Goal: Task Accomplishment & Management: Complete application form

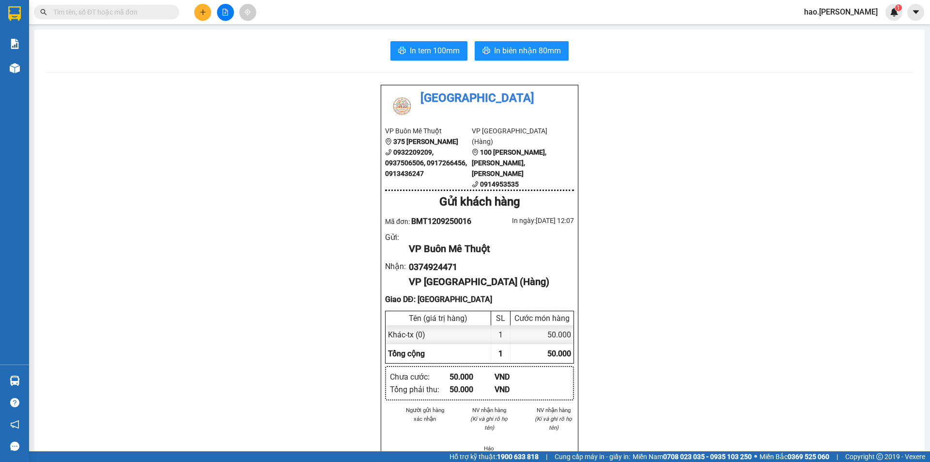
click at [202, 10] on icon "plus" at bounding box center [203, 12] width 7 height 7
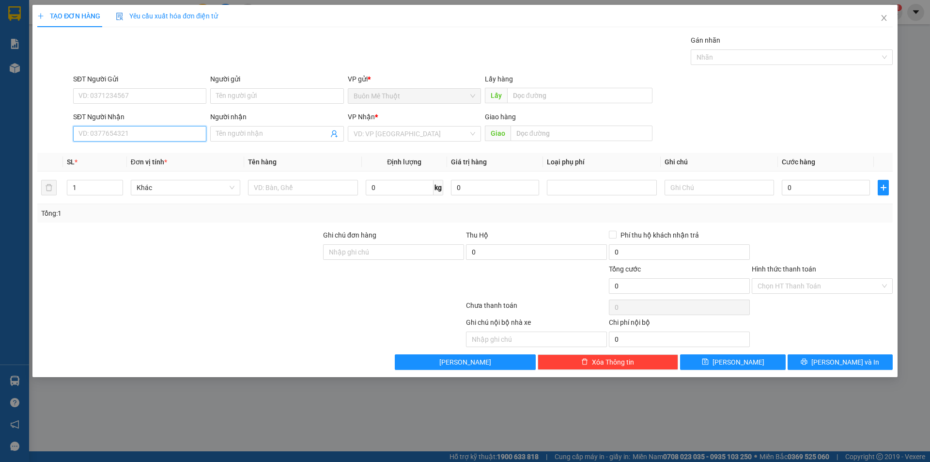
click at [173, 136] on input "SĐT Người Nhận" at bounding box center [139, 133] width 133 height 15
click at [116, 151] on div "0966945173" at bounding box center [140, 153] width 122 height 11
type input "0966945173"
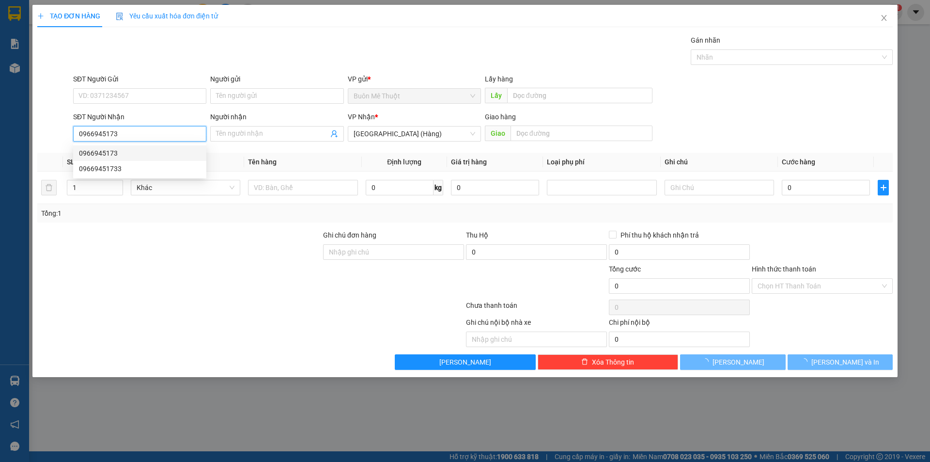
type input "150.000"
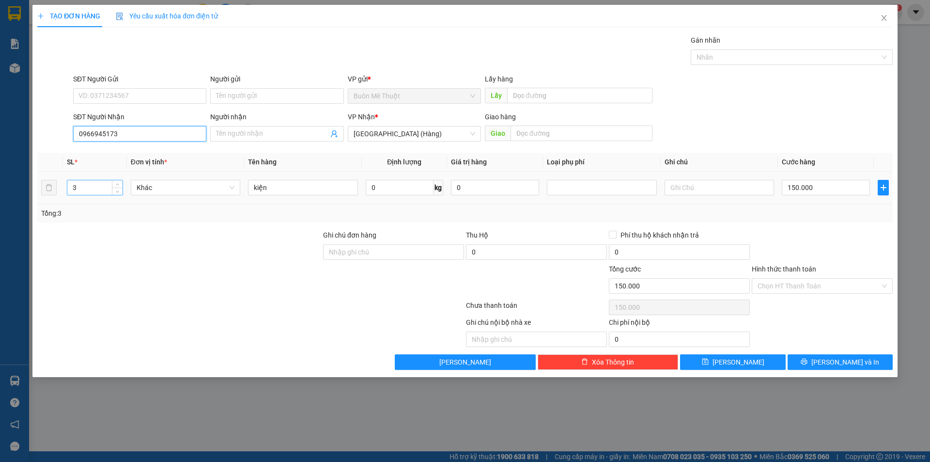
type input "0966945173"
click at [96, 186] on input "3" at bounding box center [94, 187] width 55 height 15
type input "1"
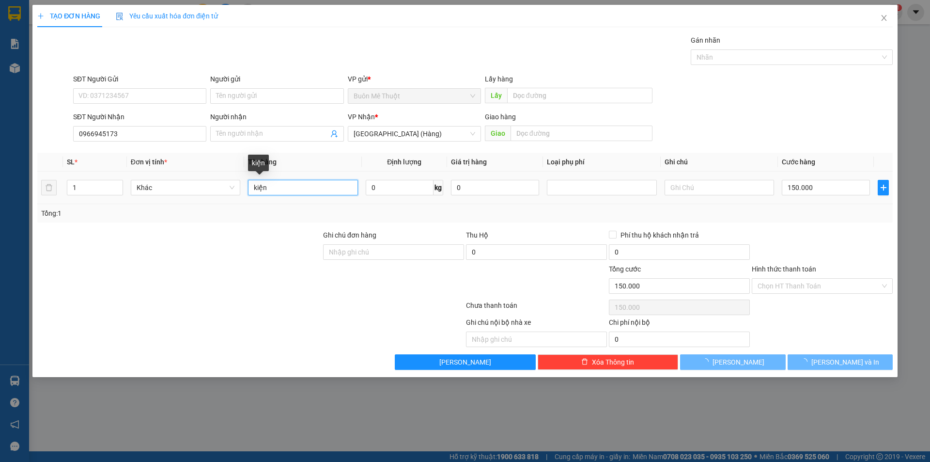
click at [294, 186] on input "kiện" at bounding box center [302, 187] width 109 height 15
type input "0"
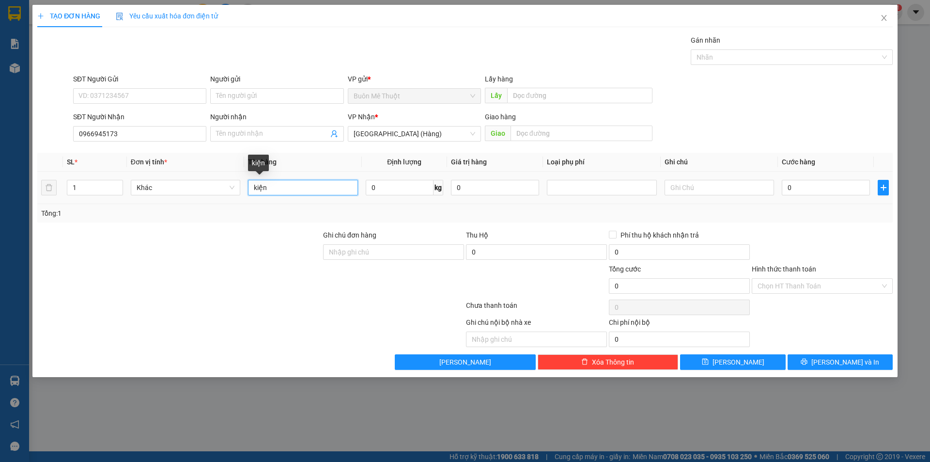
click at [294, 186] on input "kiện" at bounding box center [302, 187] width 109 height 15
type input "tx"
click at [823, 198] on td "0" at bounding box center [826, 187] width 96 height 32
click at [816, 193] on input "0" at bounding box center [826, 187] width 88 height 15
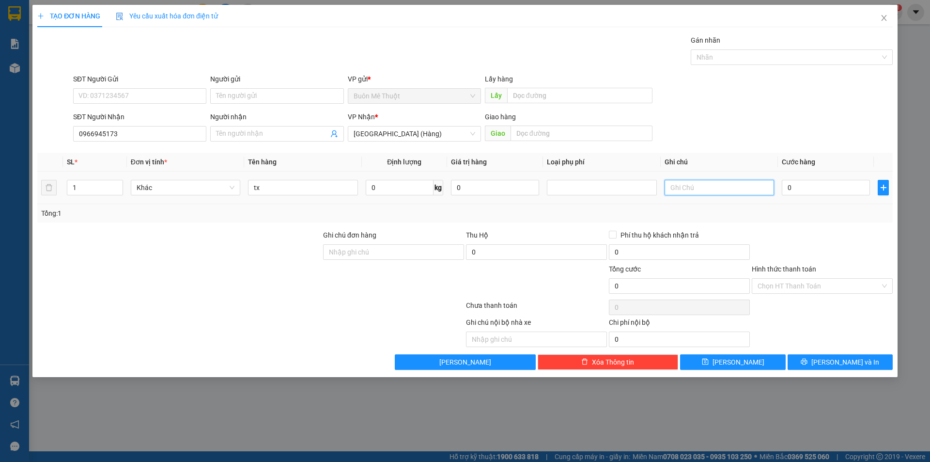
click at [739, 192] on input "text" at bounding box center [719, 187] width 109 height 15
click at [807, 189] on input "0" at bounding box center [826, 187] width 88 height 15
click at [115, 133] on input "0966945173" at bounding box center [139, 133] width 133 height 15
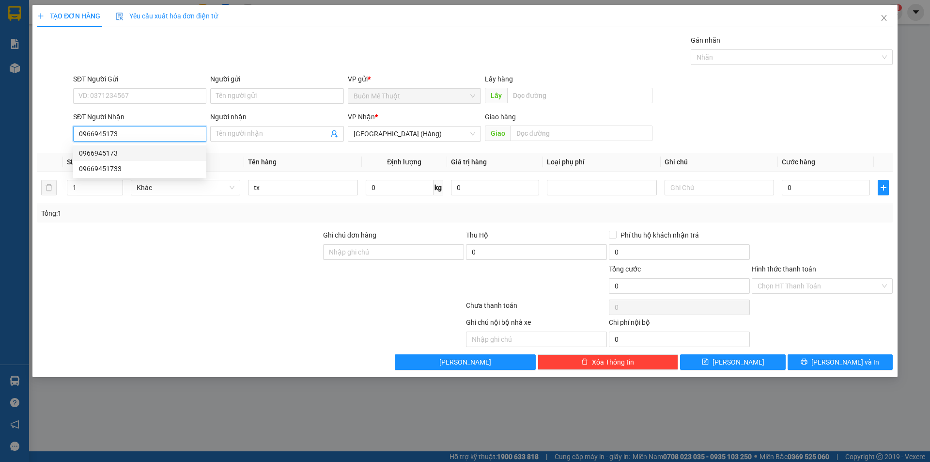
click at [136, 154] on div "0966945173" at bounding box center [140, 153] width 122 height 11
type input "150.000"
type input "3"
type input "kiện"
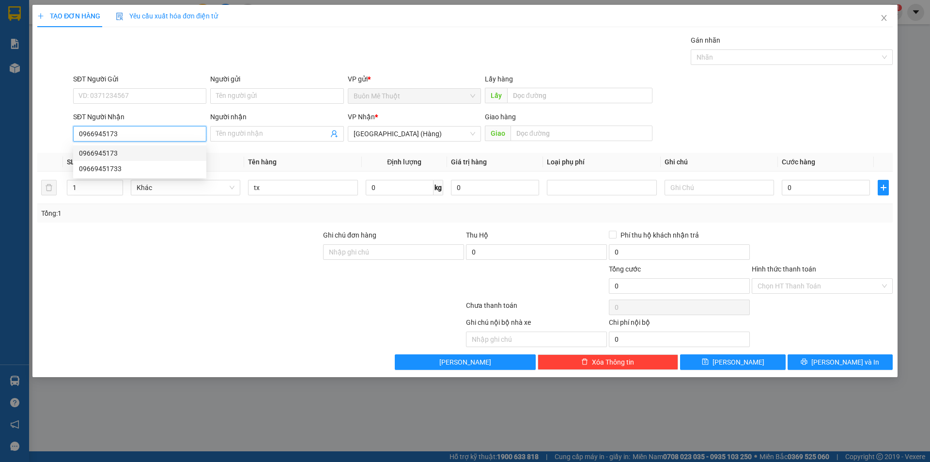
type input "150.000"
click at [92, 181] on input "3" at bounding box center [94, 187] width 55 height 15
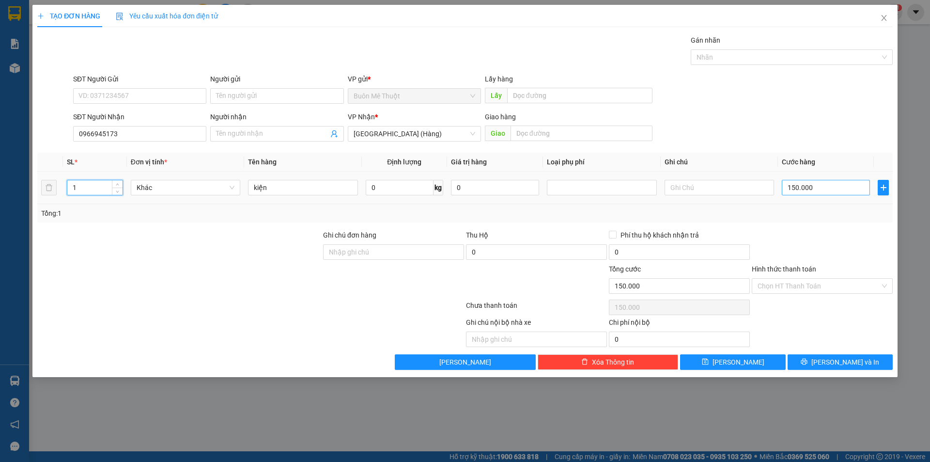
type input "1"
click at [799, 194] on input "150.000" at bounding box center [826, 187] width 88 height 15
type input "0"
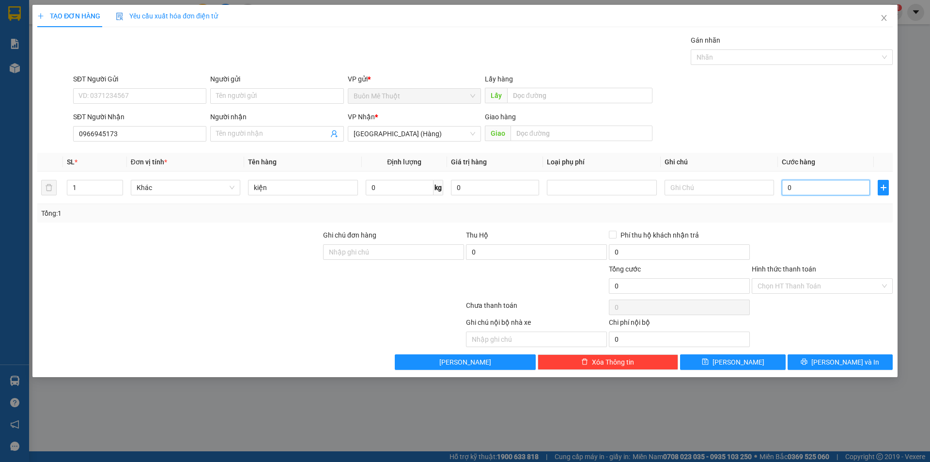
type input "5"
type input "05"
type input "50"
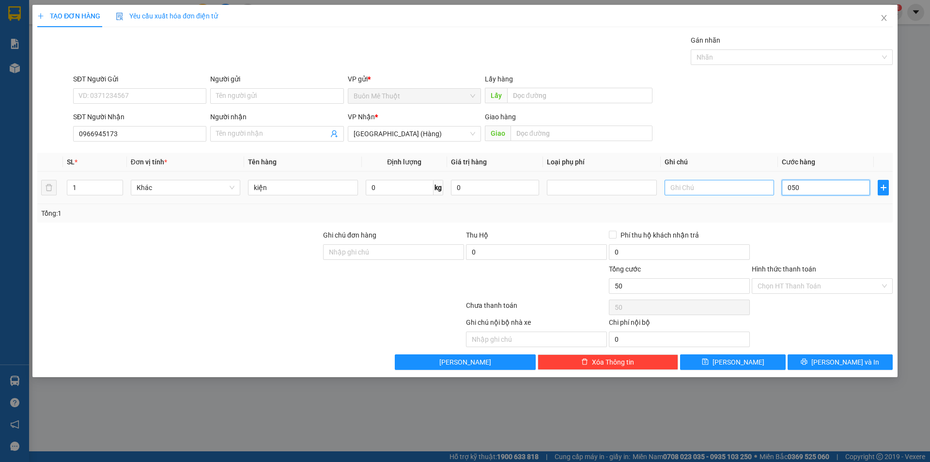
type input "050"
type input "50.000"
click at [703, 192] on input "text" at bounding box center [719, 187] width 109 height 15
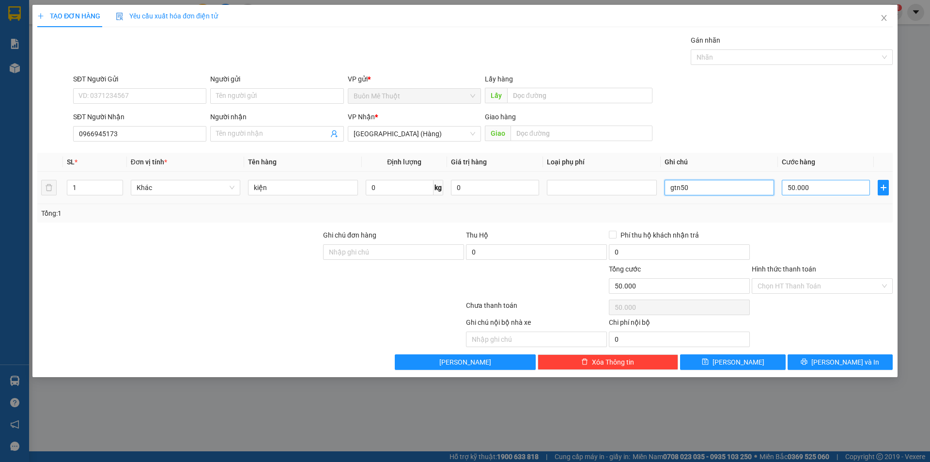
type input "gtn50"
type input "1"
type input "10"
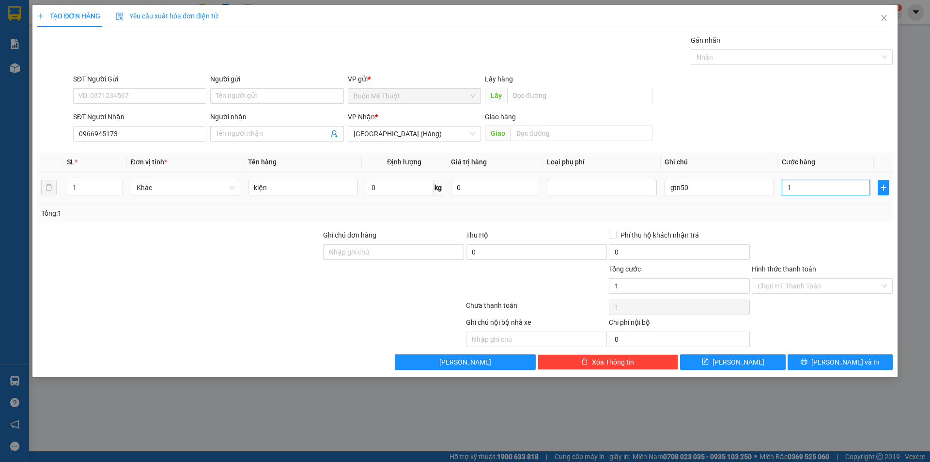
type input "10"
type input "10.000"
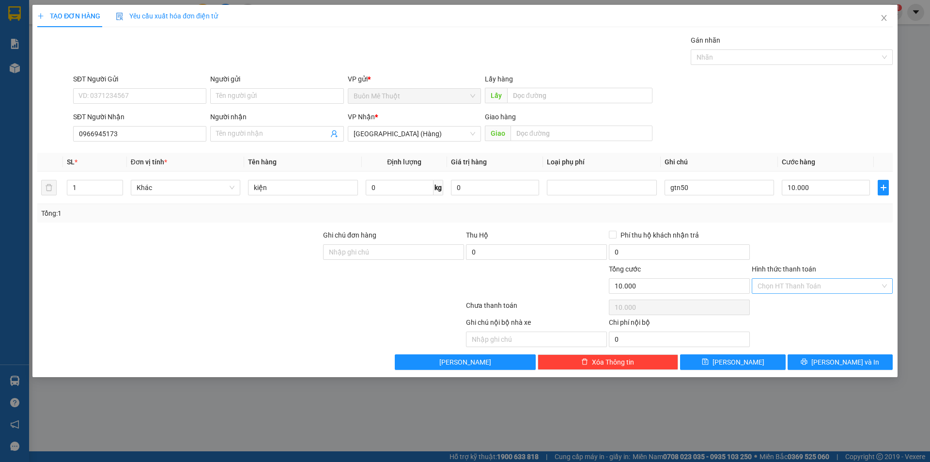
click at [835, 283] on input "Hình thức thanh toán" at bounding box center [819, 285] width 123 height 15
click at [801, 309] on div "Tại văn phòng" at bounding box center [822, 305] width 129 height 11
type input "0"
click at [806, 188] on input "10.000" at bounding box center [826, 187] width 88 height 15
type input "1"
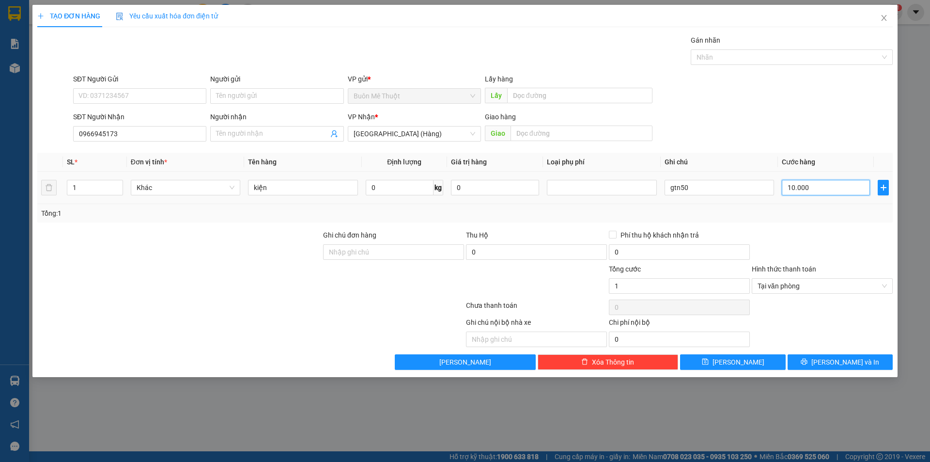
type input "1"
type input "10"
type input "100"
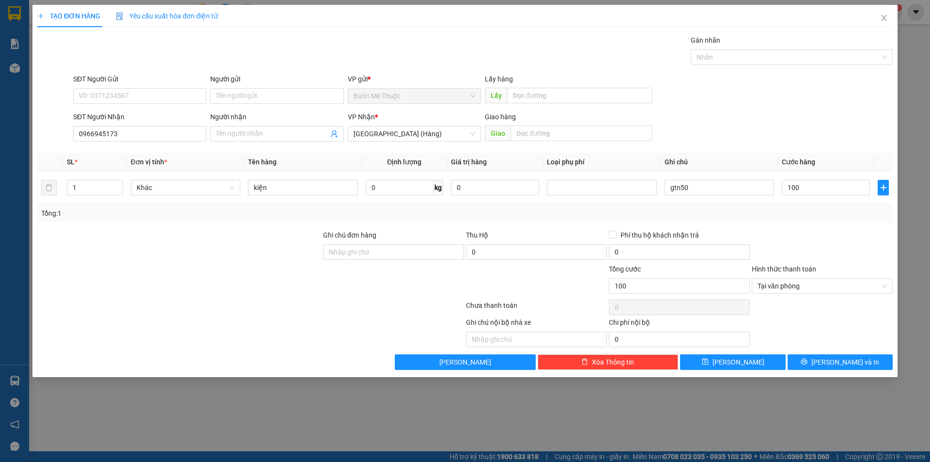
type input "100.000"
click at [796, 248] on div at bounding box center [822, 247] width 143 height 34
click at [807, 359] on icon "printer" at bounding box center [804, 361] width 7 height 7
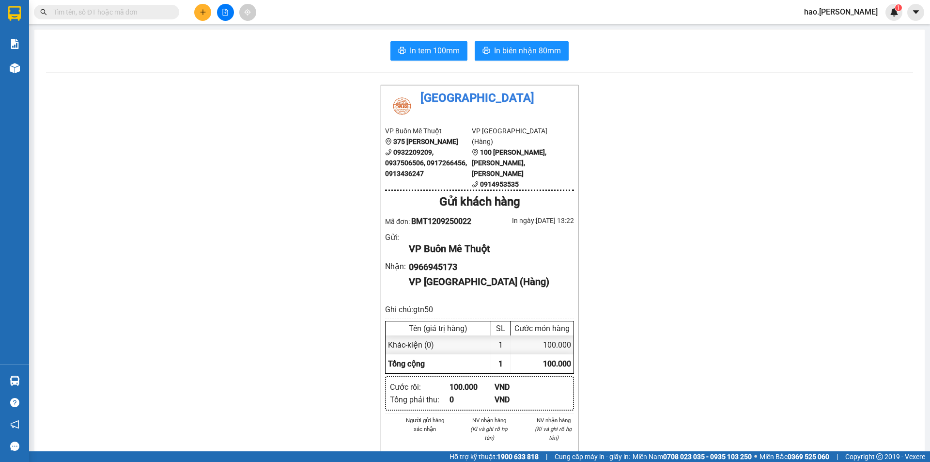
click at [555, 61] on div "In tem 100mm In biên nhận 80mm Thái Sơn VP Buôn Mê Thuột 375 Hoàng Diệu 0932209…" at bounding box center [479, 448] width 890 height 837
click at [551, 56] on span "In biên nhận 80mm" at bounding box center [527, 51] width 67 height 12
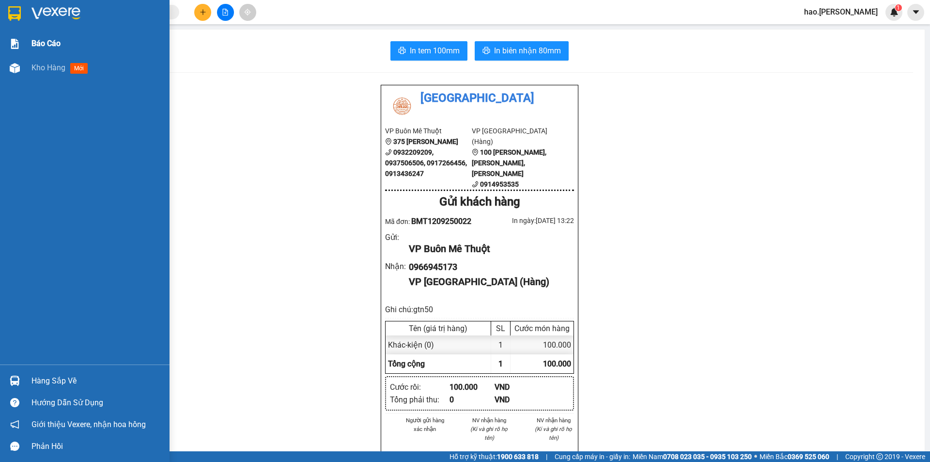
click at [41, 53] on div "Báo cáo" at bounding box center [96, 43] width 131 height 24
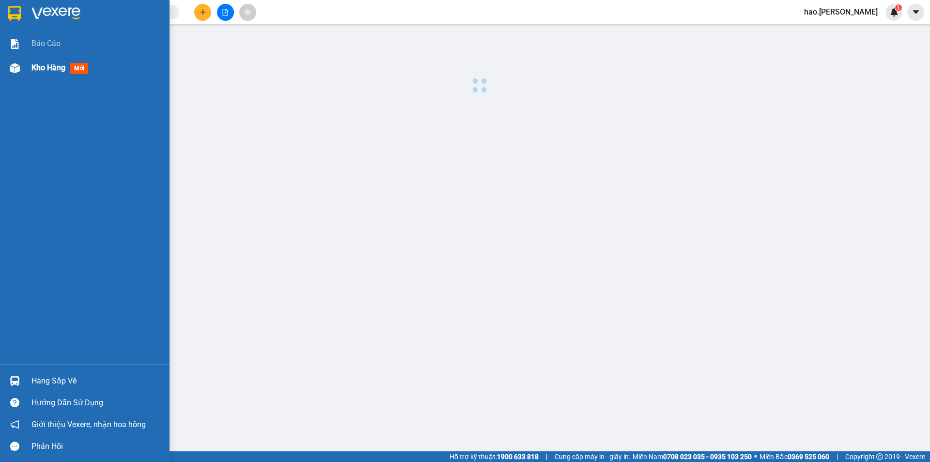
drag, startPoint x: 46, startPoint y: 59, endPoint x: 145, endPoint y: 106, distance: 110.3
click at [46, 59] on div "Kho hàng mới" at bounding box center [96, 68] width 131 height 24
click at [46, 62] on div "Kho hàng mới" at bounding box center [61, 68] width 60 height 12
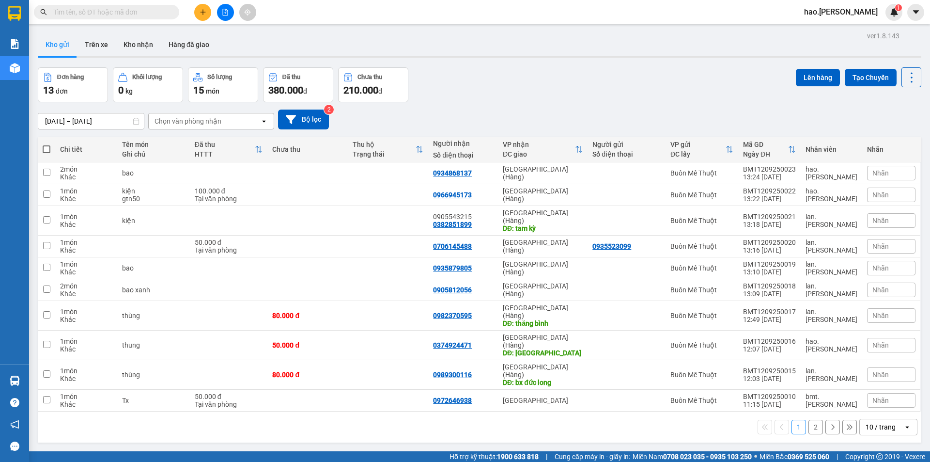
click at [479, 111] on div "[DATE] – [DATE] Press the down arrow key to interact with the calendar and sele…" at bounding box center [479, 119] width 883 height 20
